Goal: Task Accomplishment & Management: Manage account settings

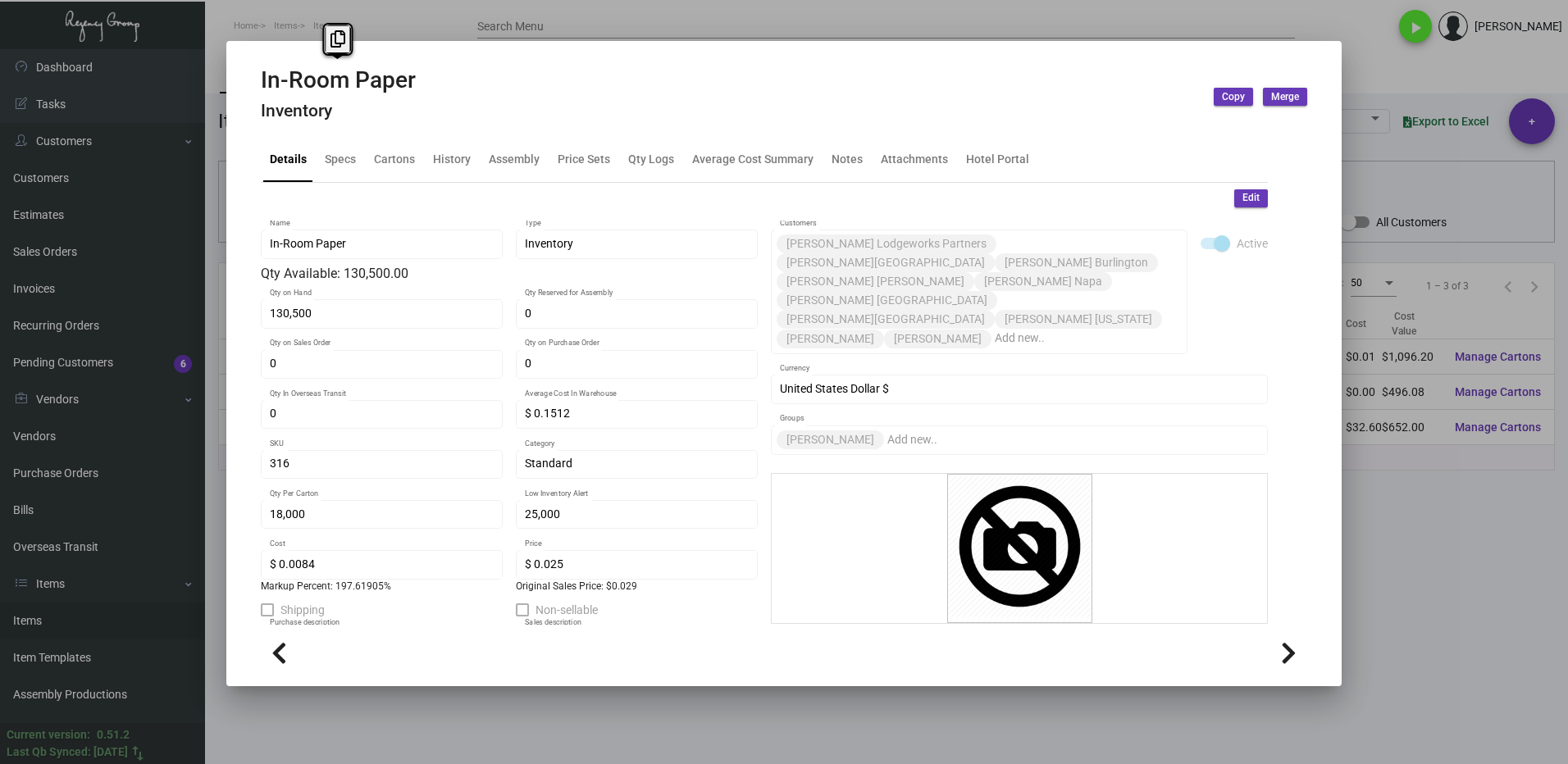
click at [1433, 540] on div at bounding box center [784, 382] width 1568 height 764
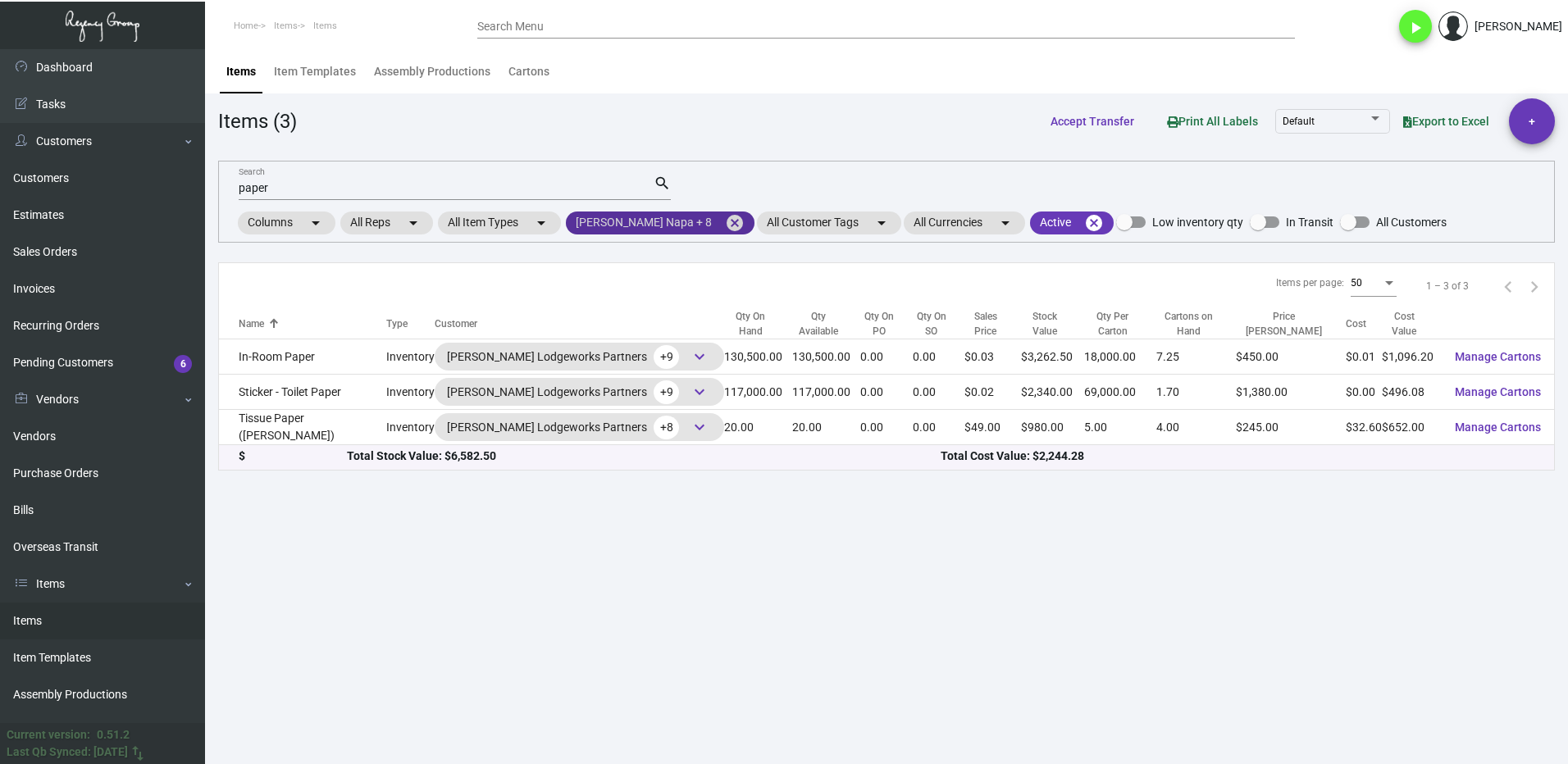
click at [725, 222] on mat-icon "cancel" at bounding box center [735, 223] width 19 height 19
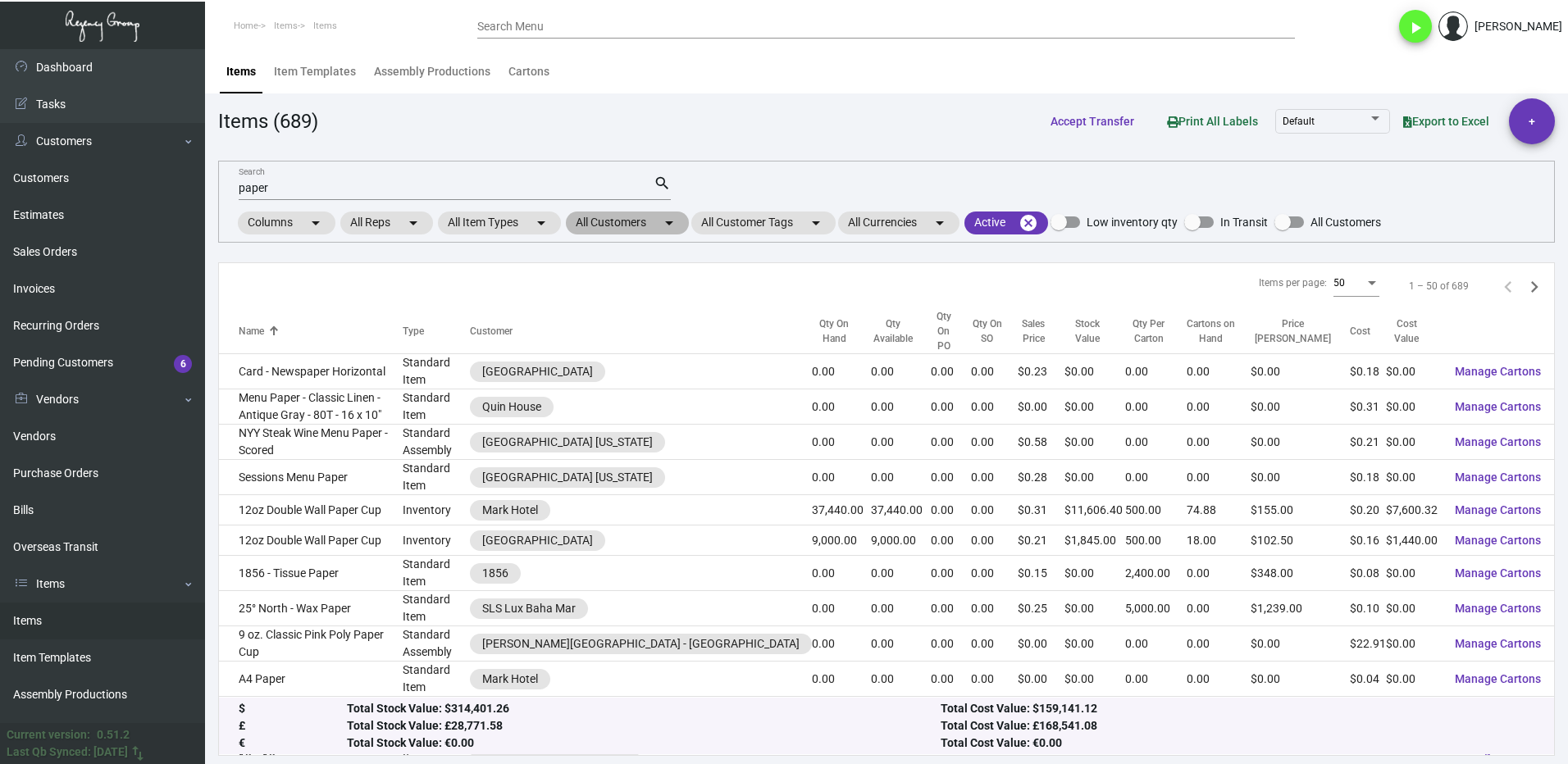
click at [596, 222] on mat-chip "All Customers arrow_drop_down" at bounding box center [627, 223] width 123 height 23
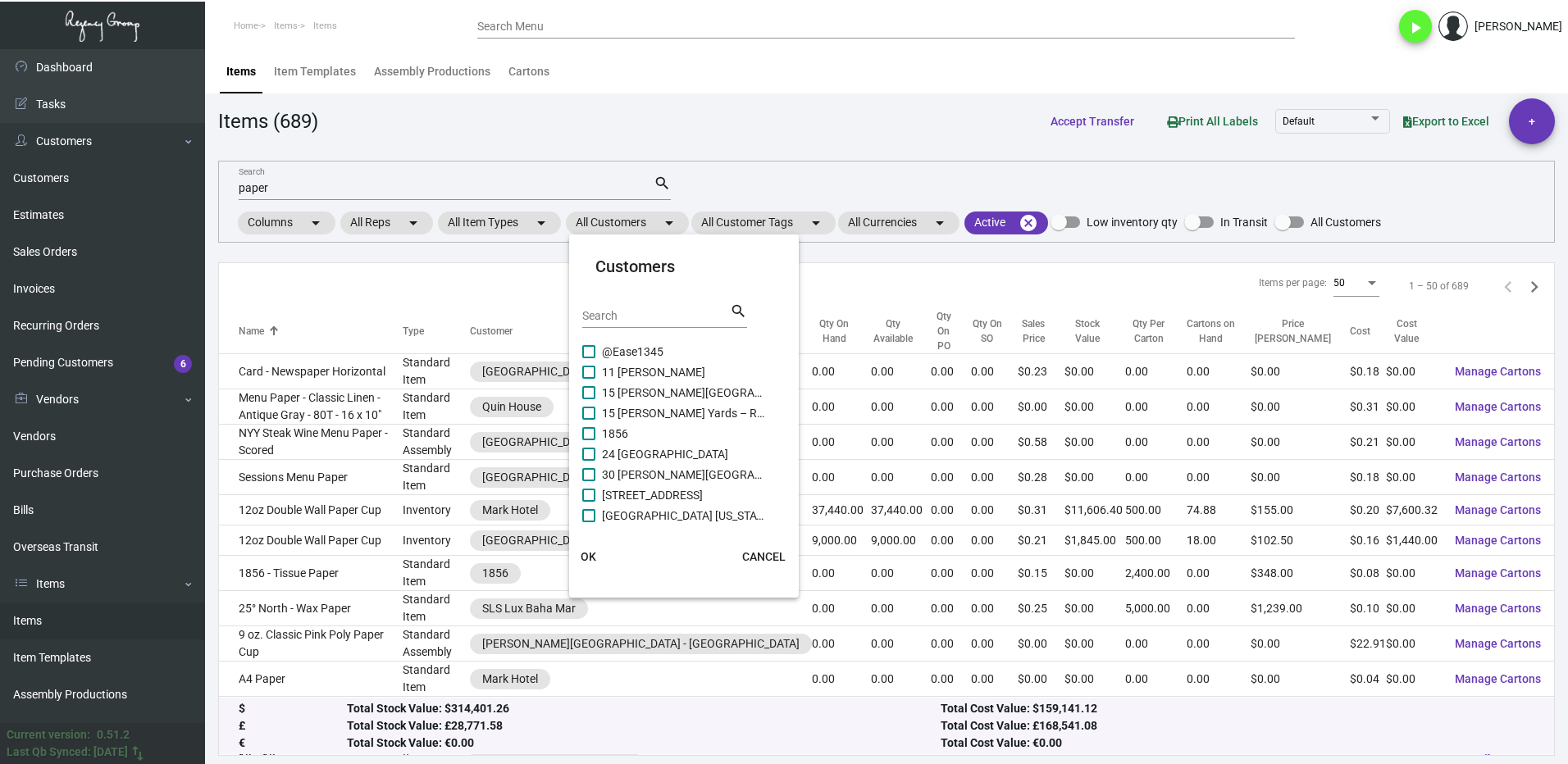
click at [625, 319] on input "Search" at bounding box center [655, 317] width 148 height 13
type input "fairfie"
click at [593, 366] on span at bounding box center [588, 372] width 13 height 13
click at [589, 378] on input "Fairfield [GEOGRAPHIC_DATA]" at bounding box center [588, 378] width 1 height 1
checkbox input "true"
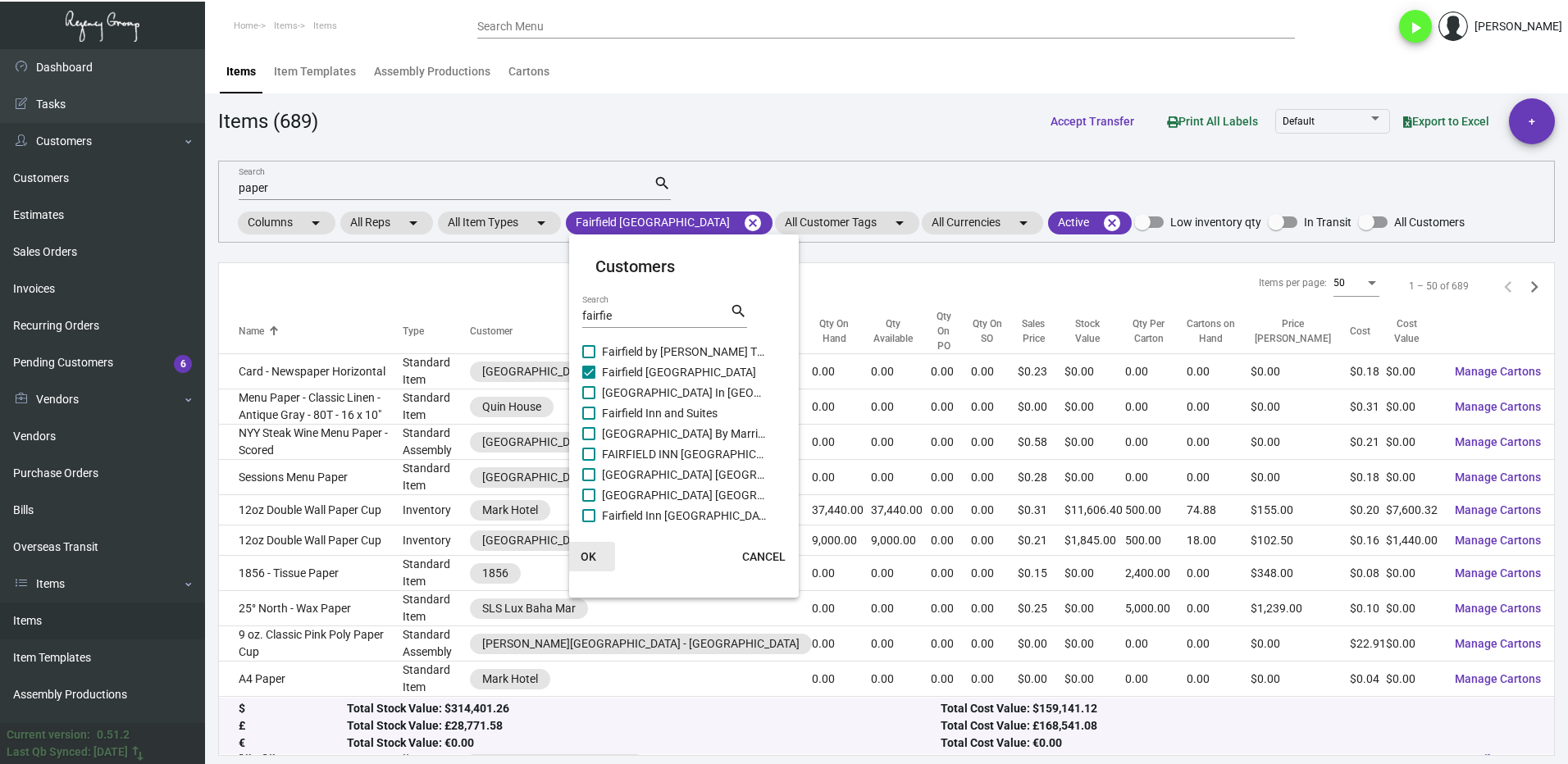
drag, startPoint x: 600, startPoint y: 551, endPoint x: 637, endPoint y: 547, distance: 37.2
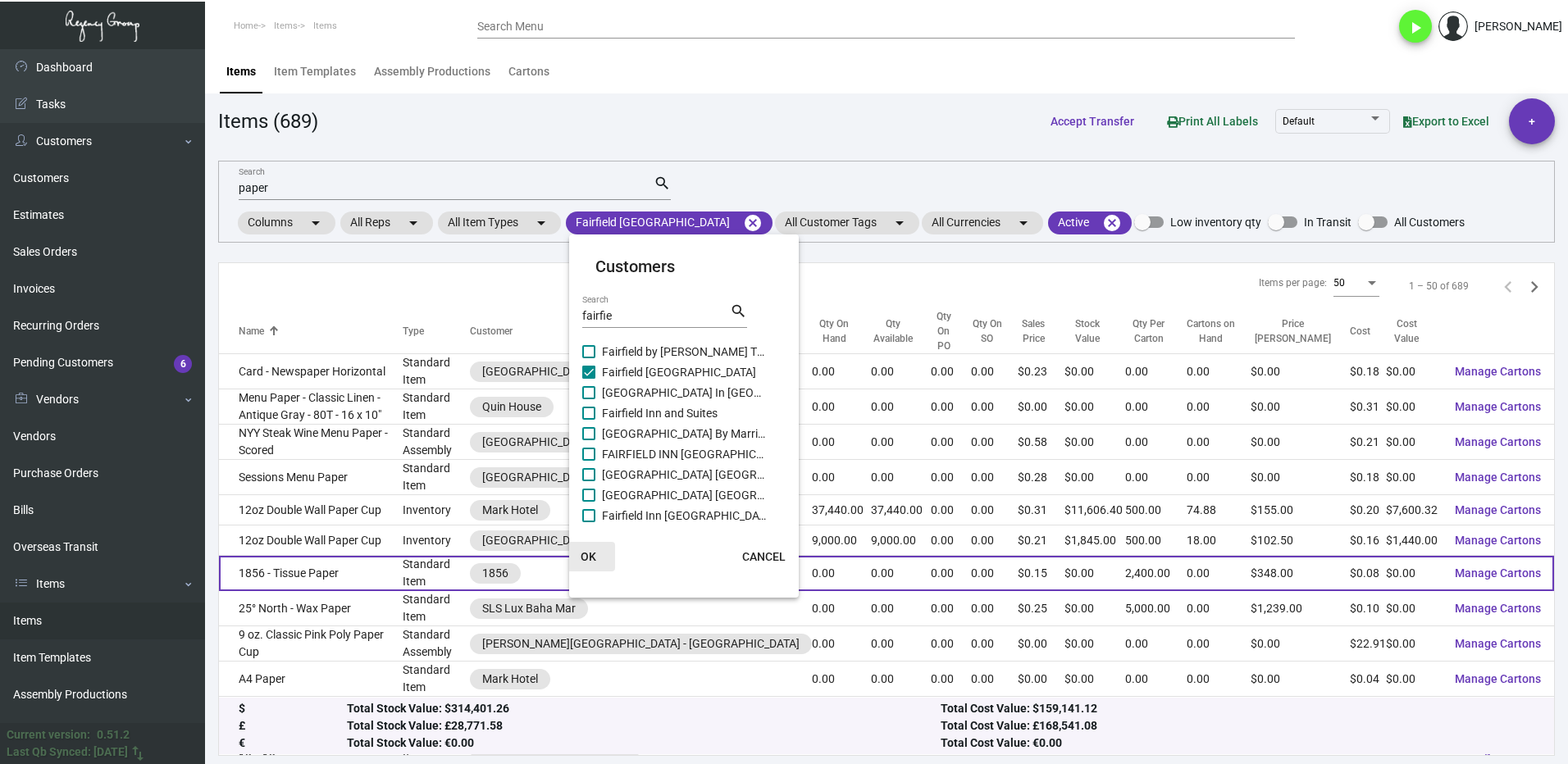
click at [600, 551] on button "OK" at bounding box center [588, 556] width 52 height 29
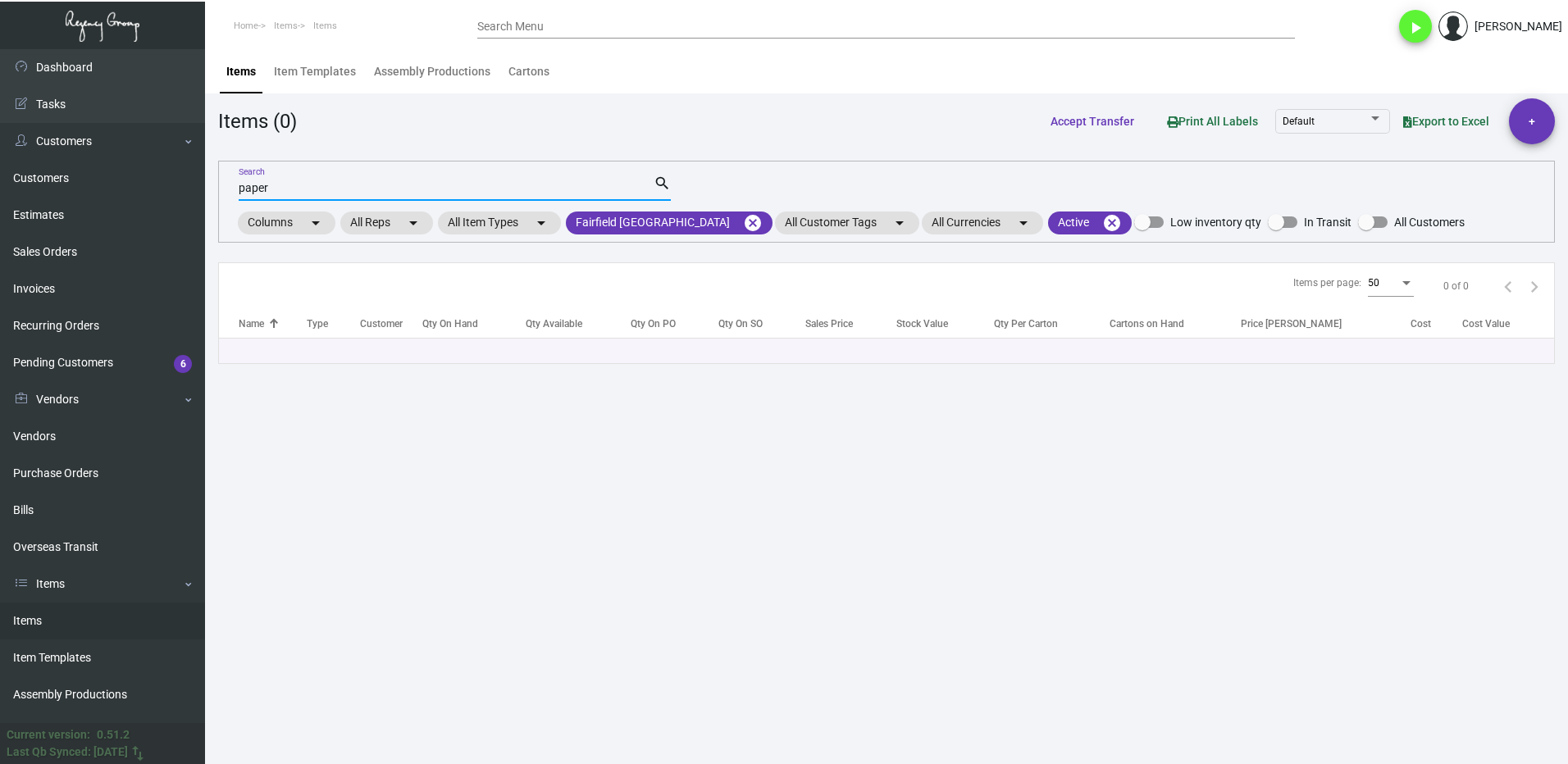
click at [287, 182] on input "paper" at bounding box center [446, 188] width 415 height 13
type input "p"
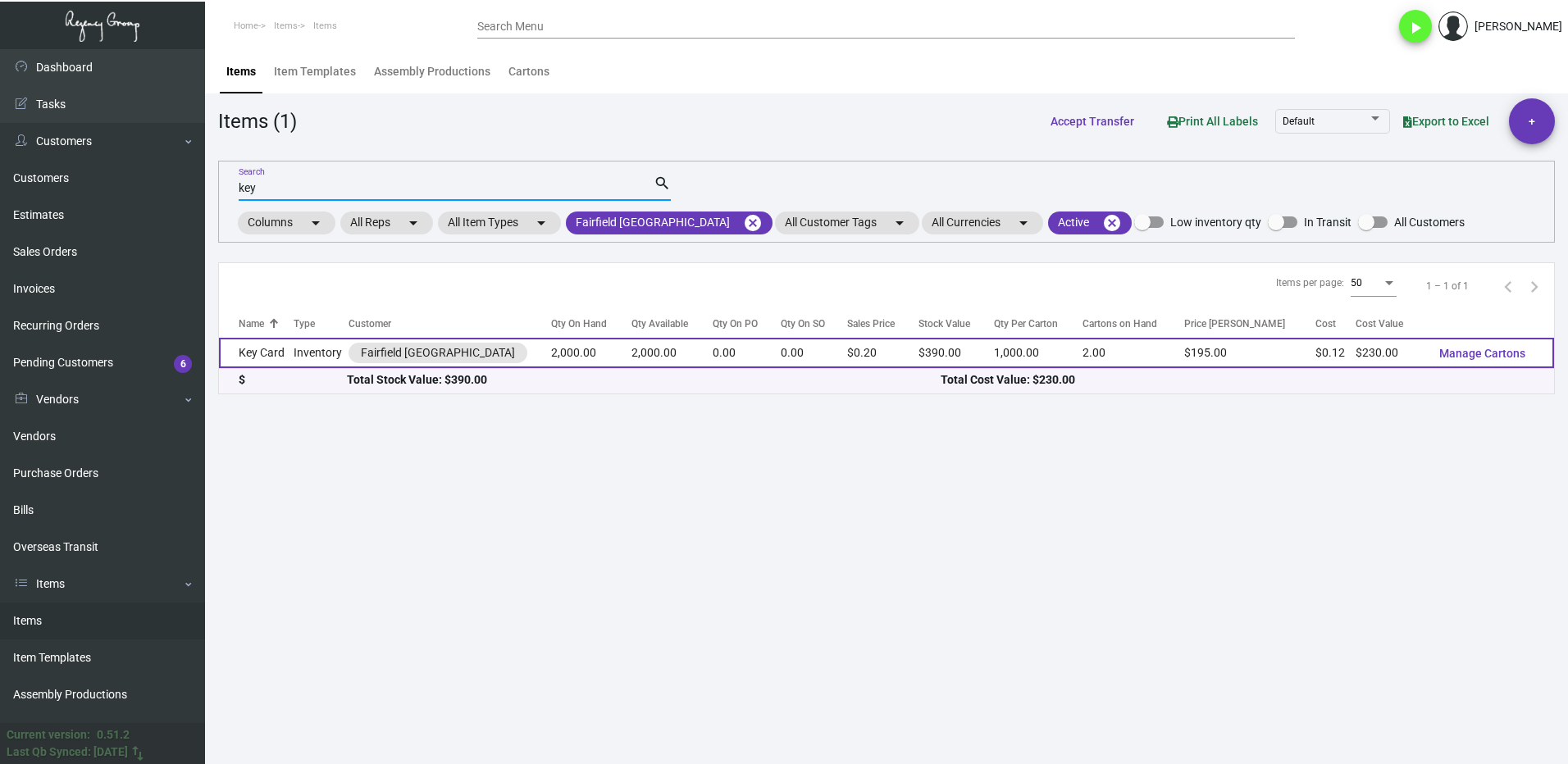
type input "key"
click at [321, 352] on td "Inventory" at bounding box center [321, 353] width 55 height 30
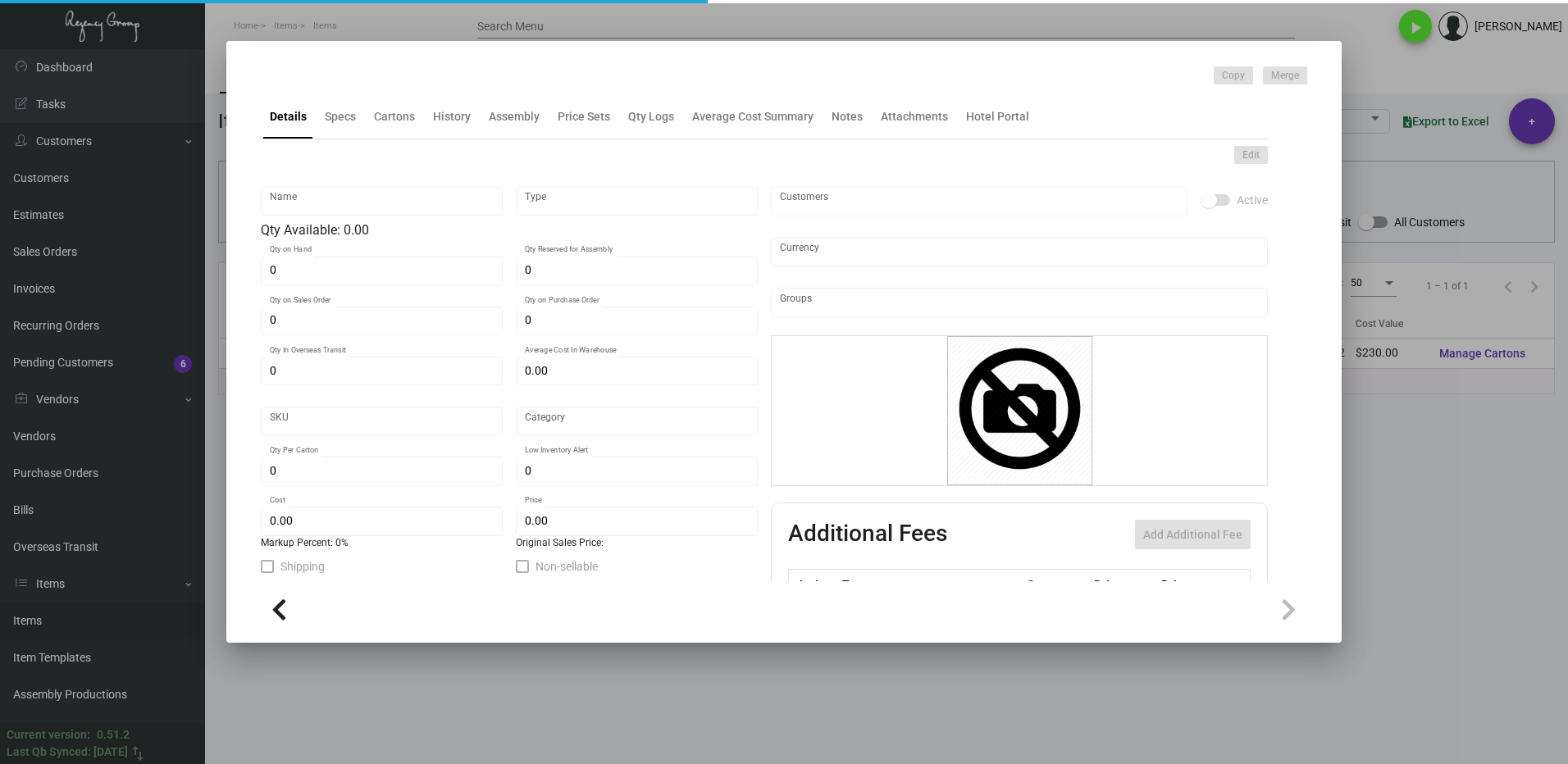
type input "Key Card"
type input "Inventory"
type input "2,000"
type input "10,000"
type input "$ 0.00"
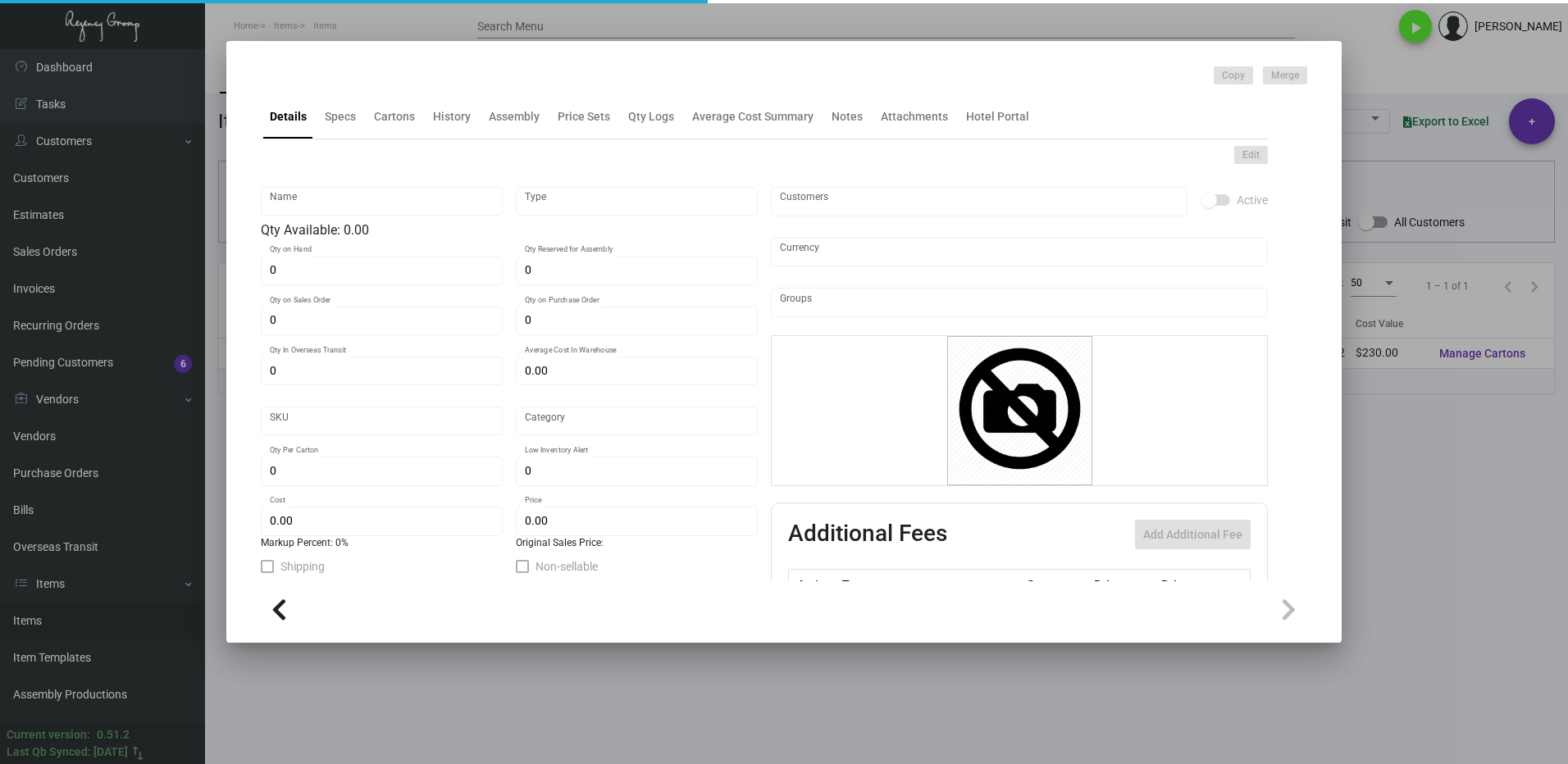
type input "FAIES-Key Card -96"
type input "Standard"
type input "1,000"
type input "$ 0.115"
type input "$ 0.195"
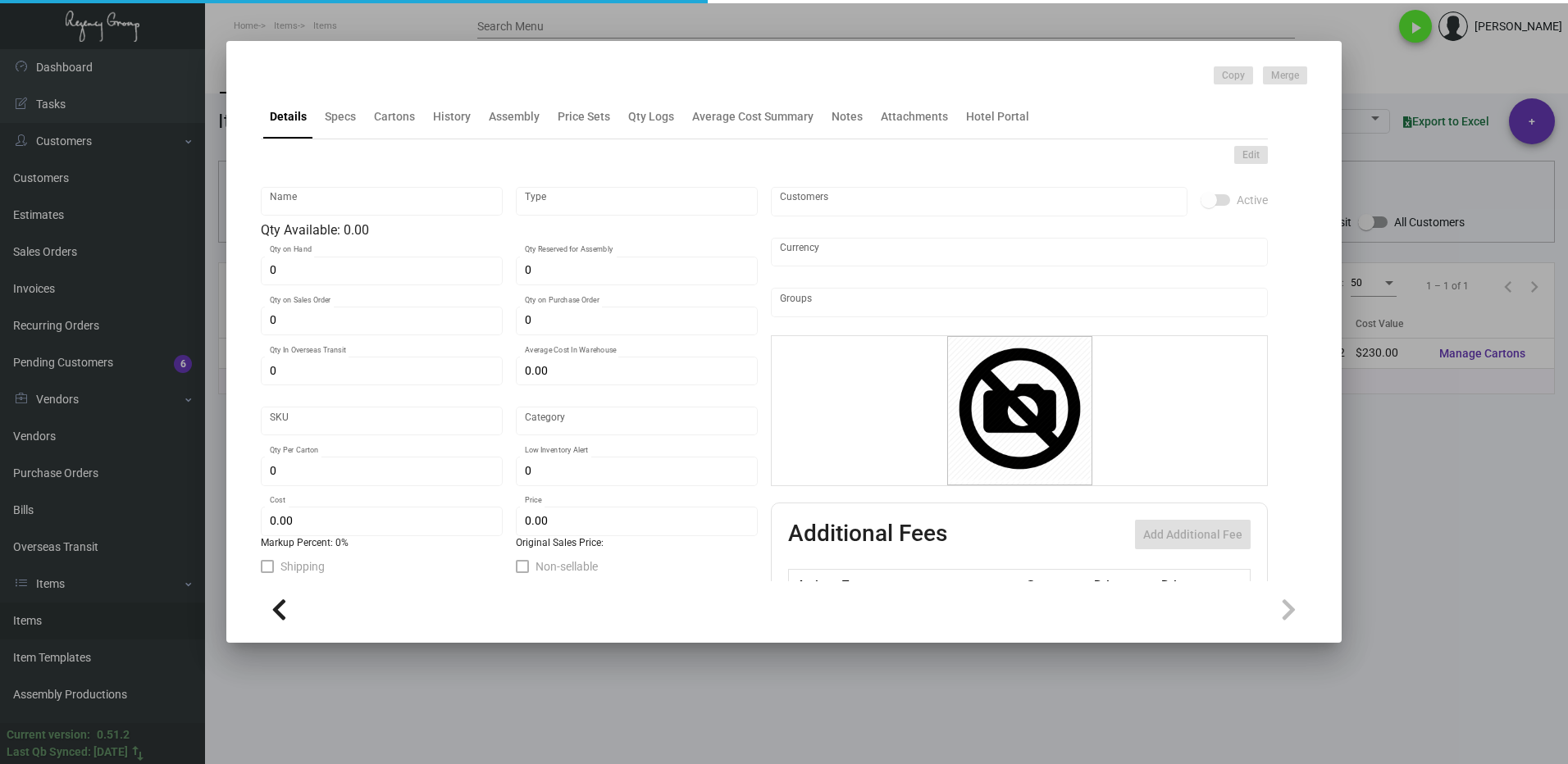
checkbox input "true"
type input "United States Dollar $"
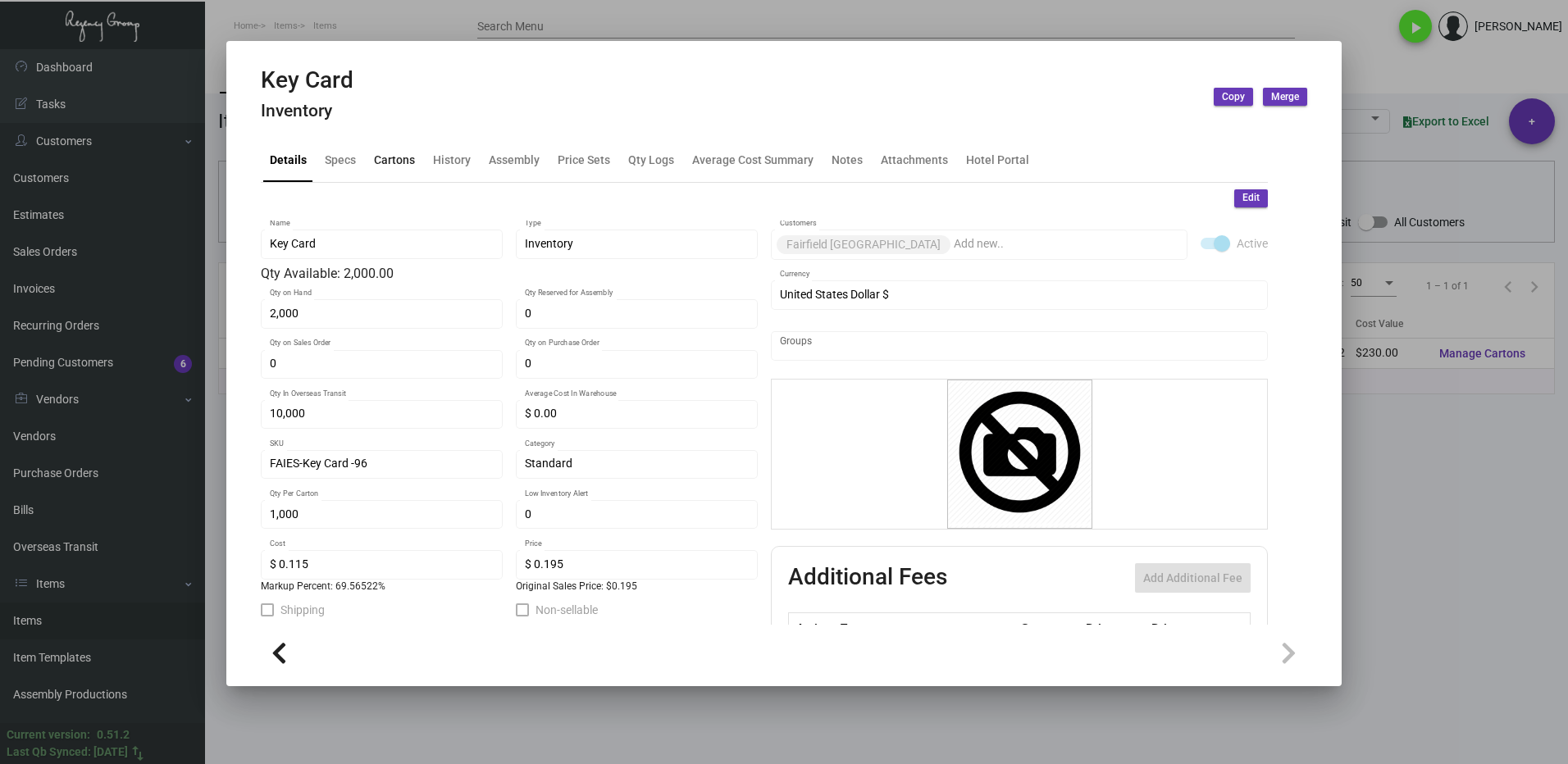
click at [379, 165] on div "Cartons" at bounding box center [394, 159] width 41 height 17
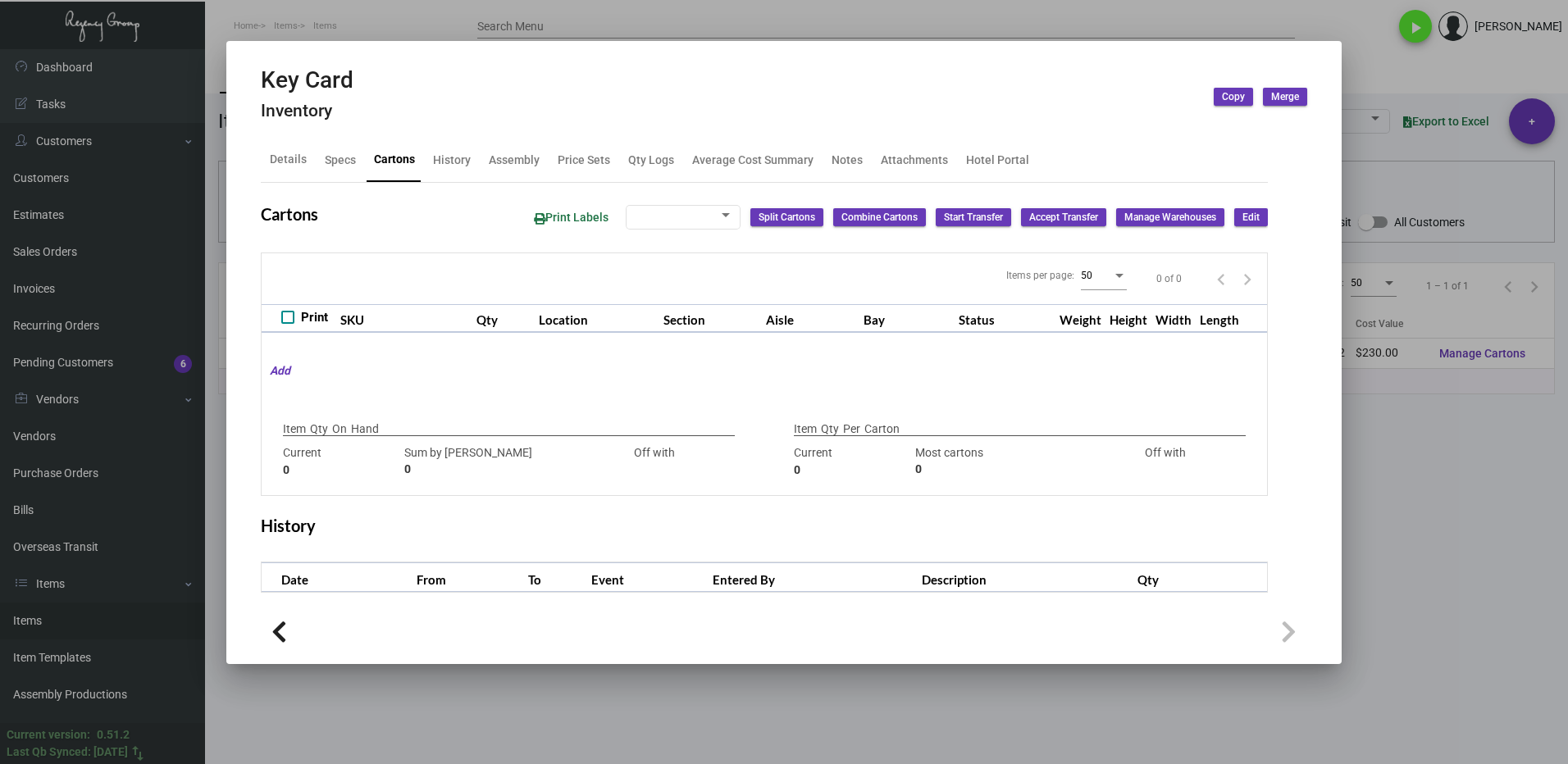
type input "2,000"
type input "2000"
type input "0"
type input "1,000"
type input "1000"
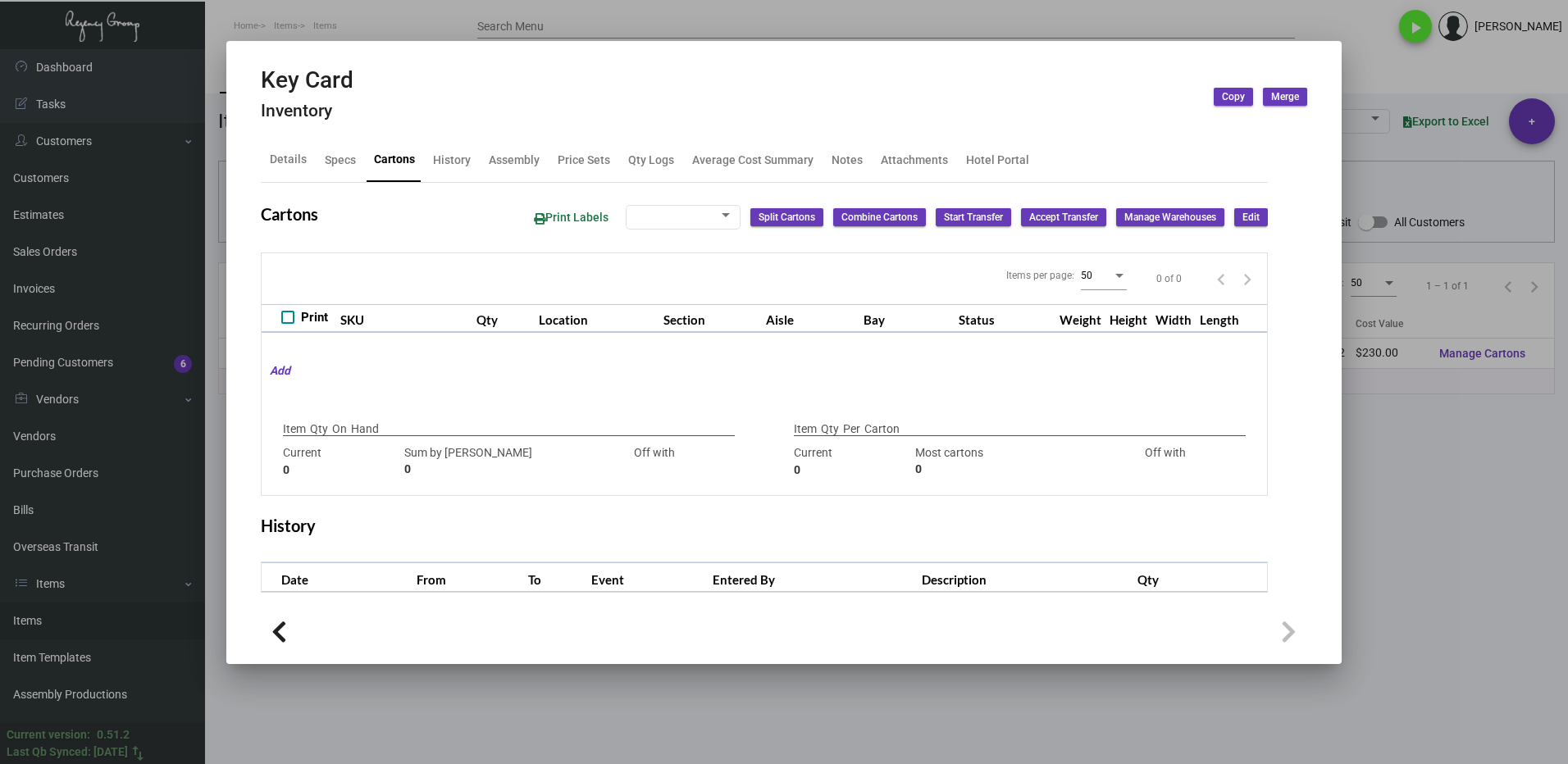
type input "0"
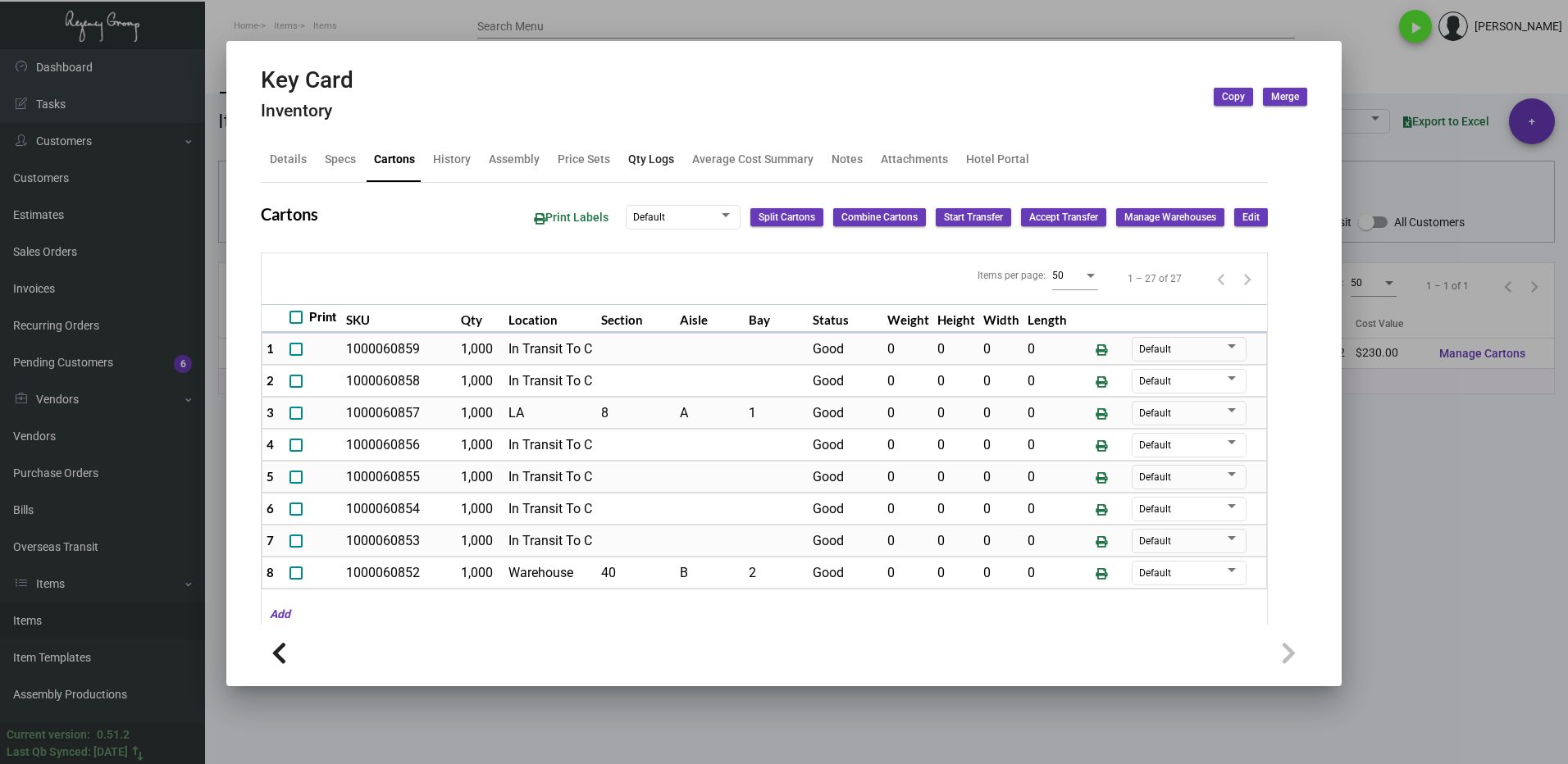
click at [631, 155] on div "Qty Logs" at bounding box center [651, 159] width 46 height 17
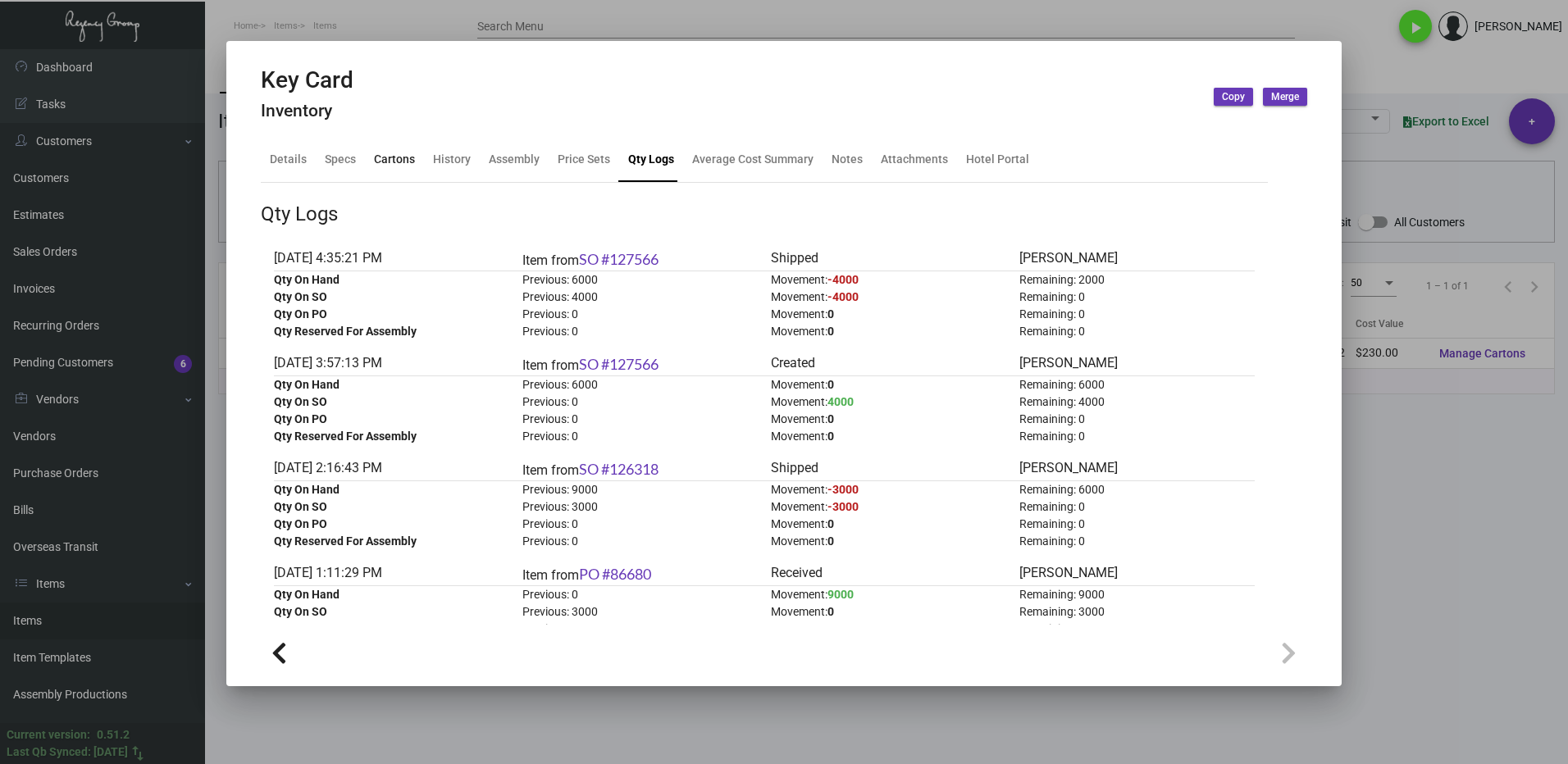
click at [390, 157] on div "Cartons" at bounding box center [394, 159] width 41 height 17
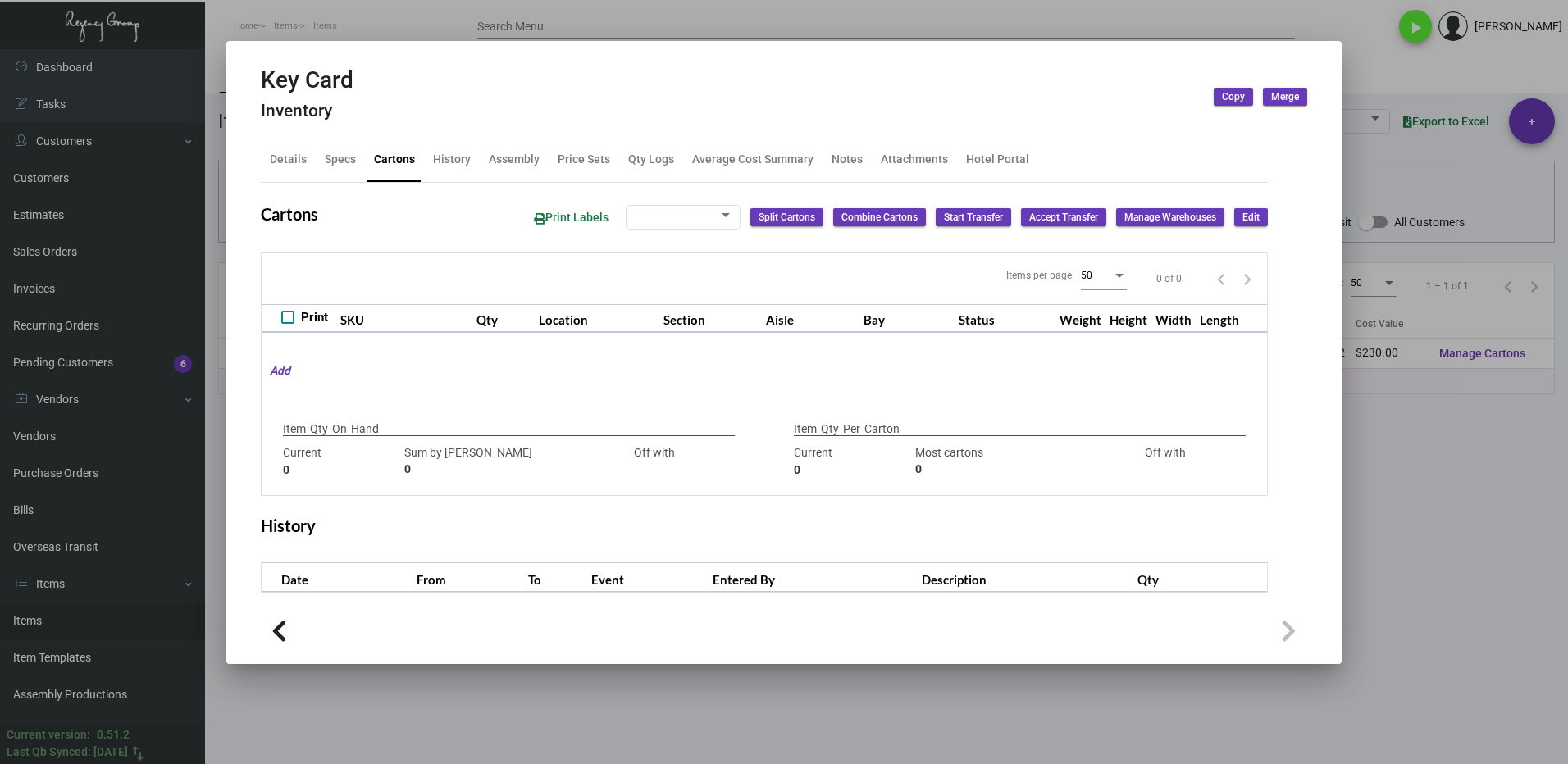
type input "2,000"
type input "2000"
type input "0"
type input "1,000"
type input "1000"
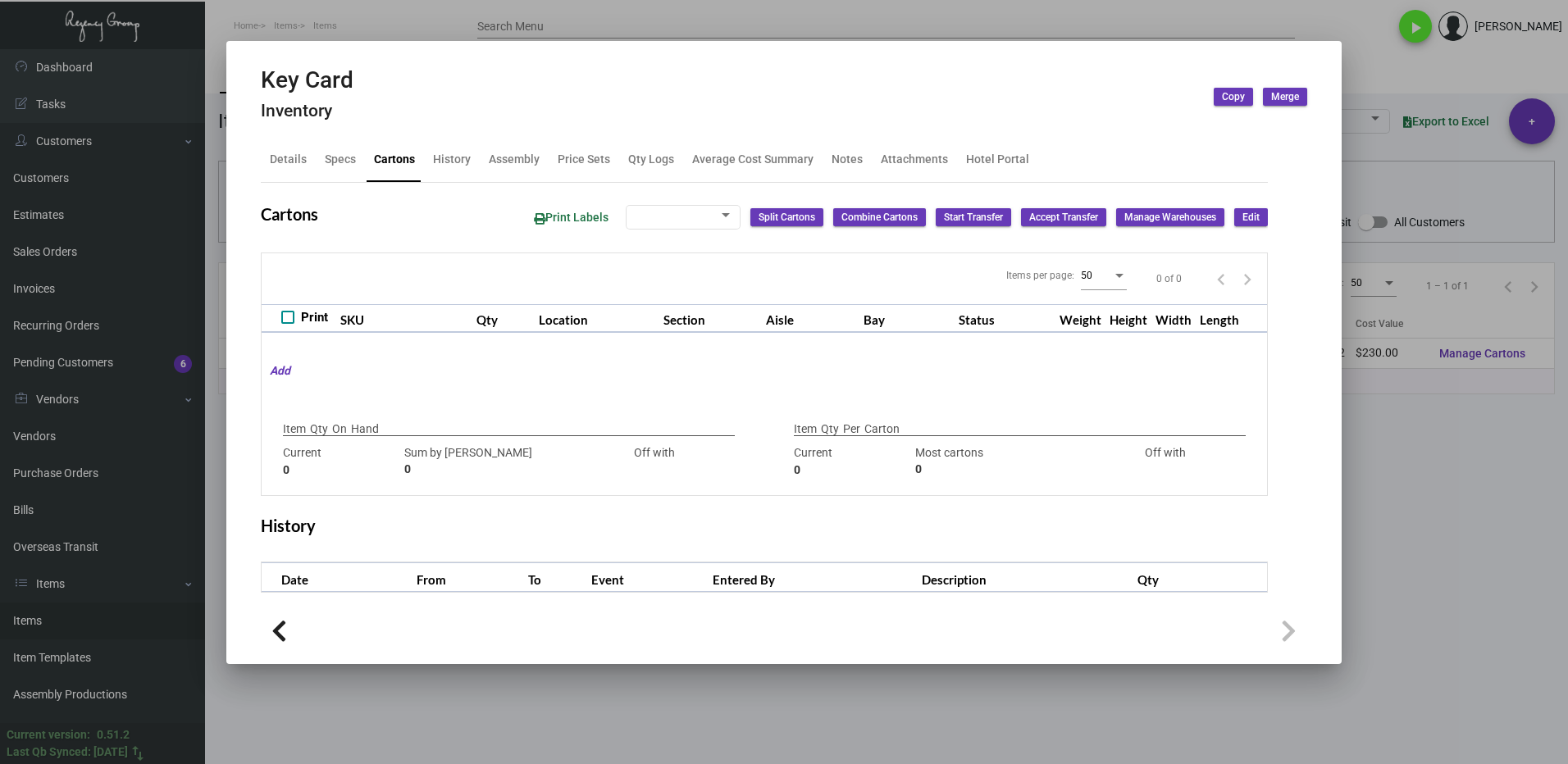
type input "0"
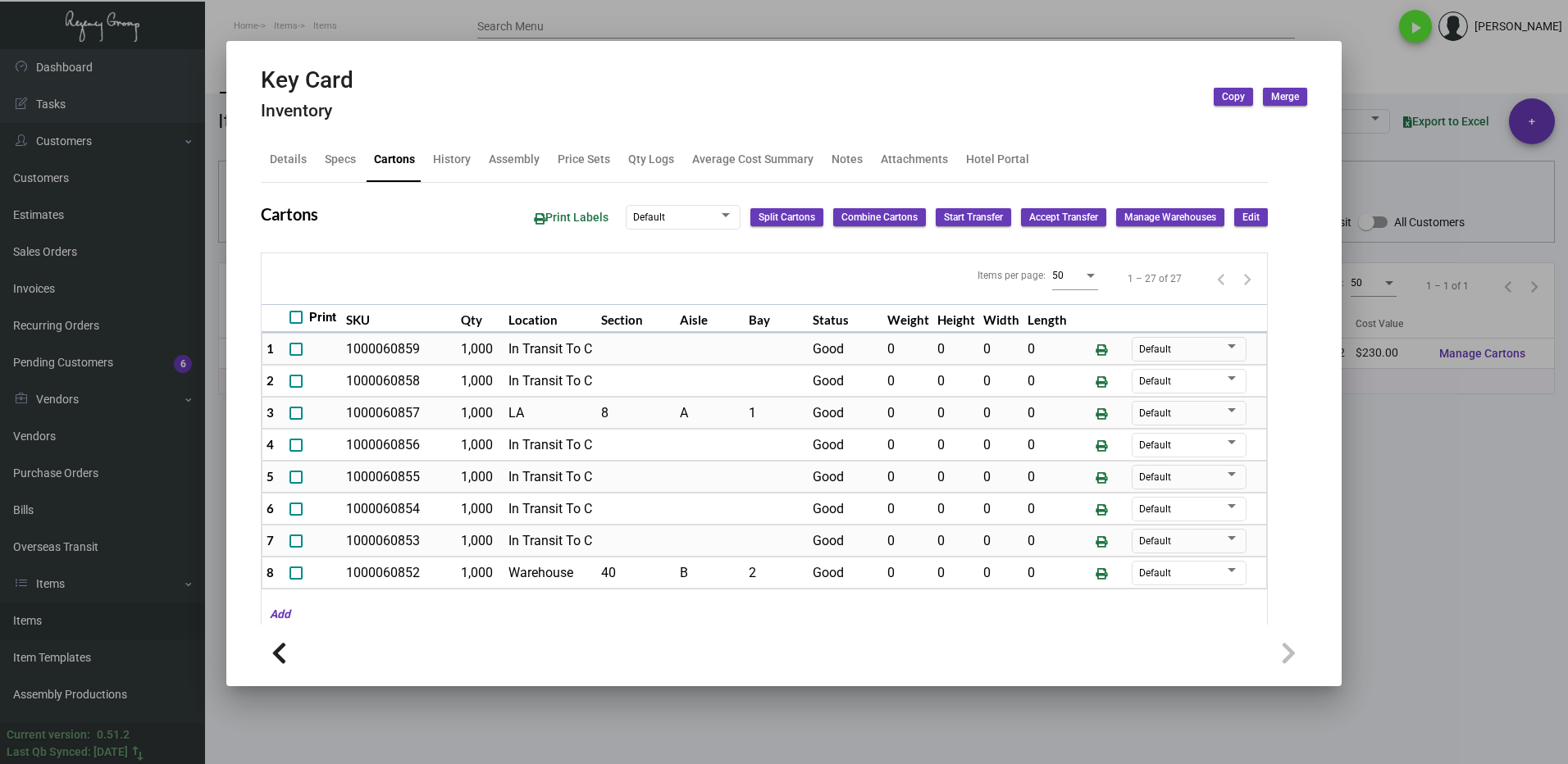
scroll to position [82, 0]
